Goal: Check status: Check status

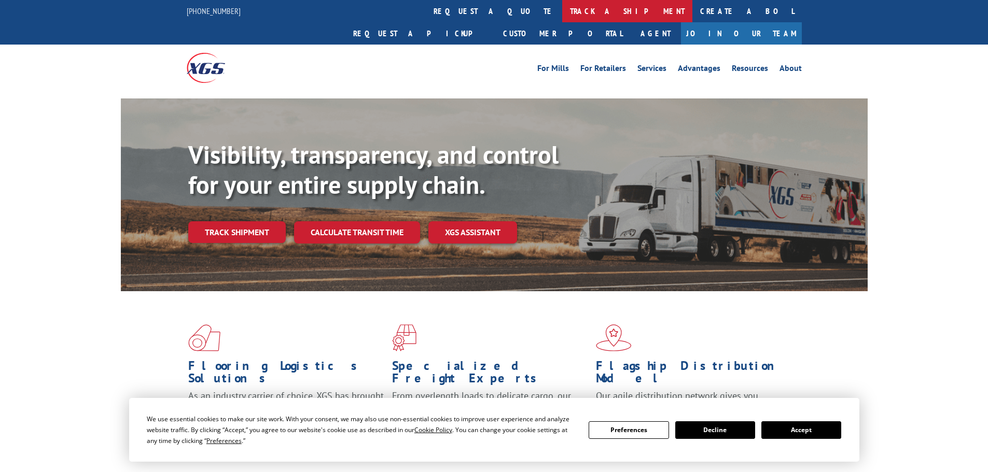
click at [562, 16] on link "track a shipment" at bounding box center [627, 11] width 130 height 22
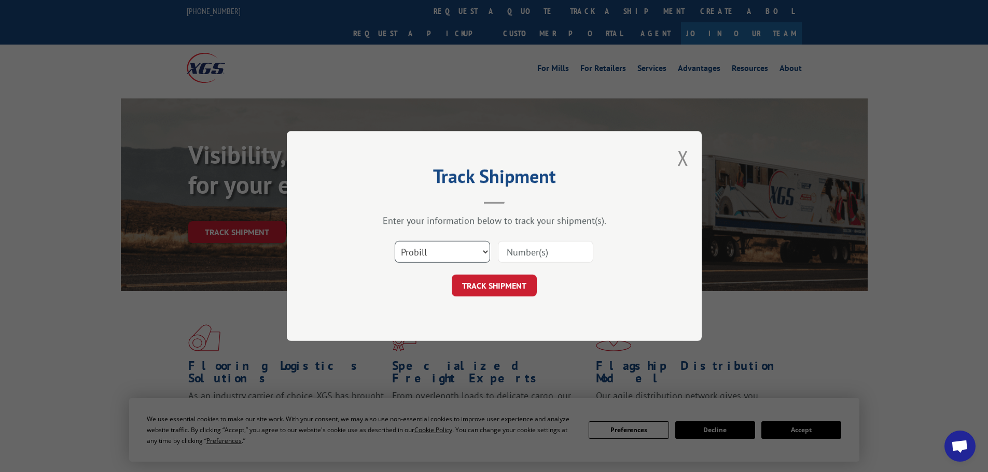
click at [469, 259] on select "Select category... Probill BOL PO" at bounding box center [442, 252] width 95 height 22
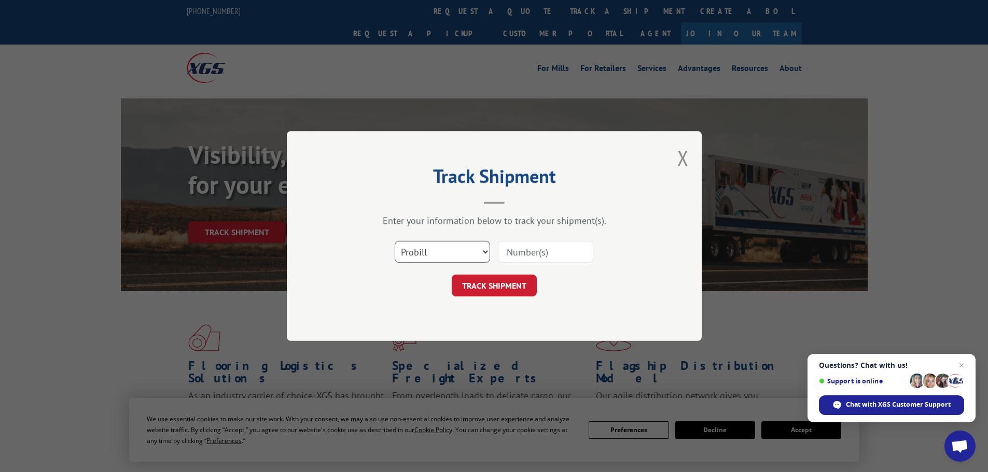
select select "bol"
click at [395, 241] on select "Select category... Probill BOL PO" at bounding box center [442, 252] width 95 height 22
click at [548, 258] on input at bounding box center [545, 252] width 95 height 22
paste input "5560173"
type input "5560173"
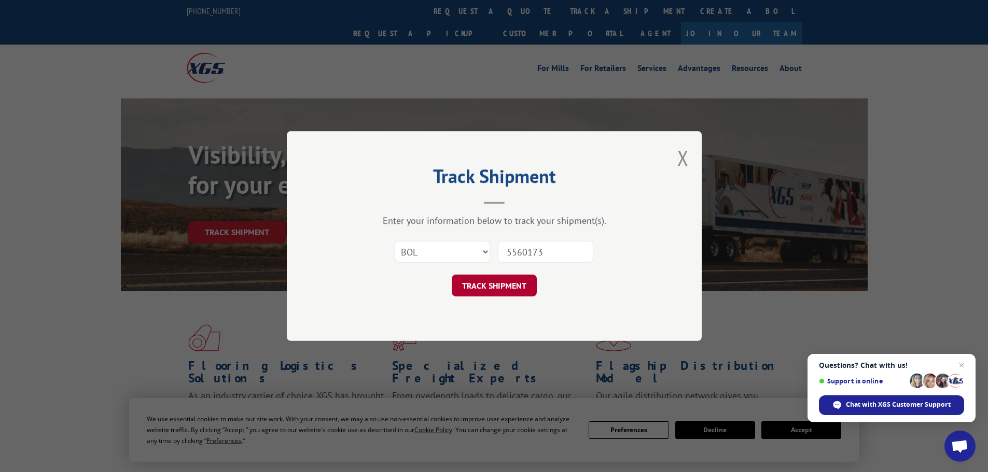
click at [517, 286] on button "TRACK SHIPMENT" at bounding box center [494, 286] width 85 height 22
